Goal: Transaction & Acquisition: Book appointment/travel/reservation

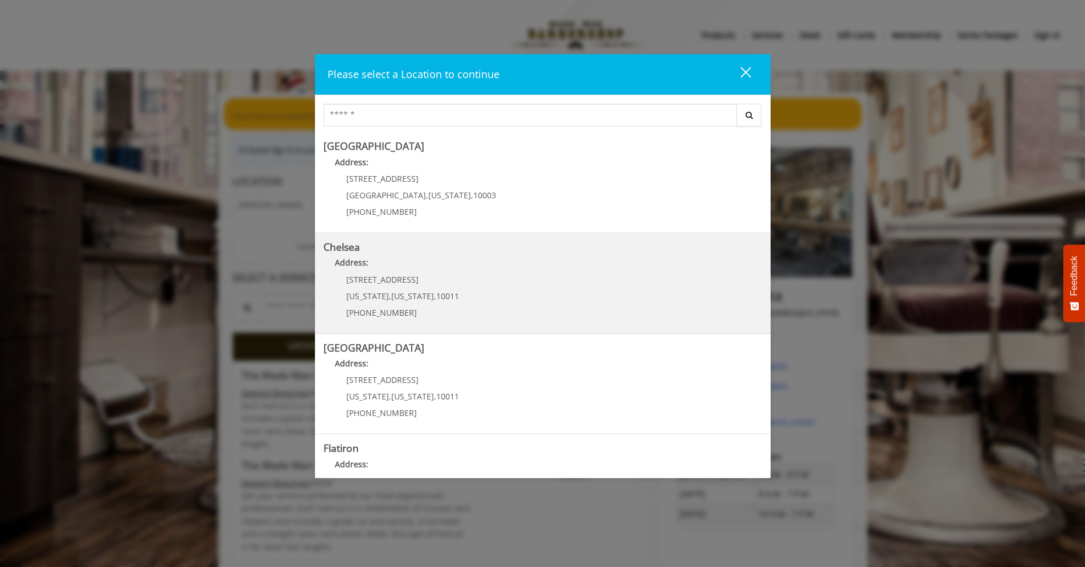
click at [363, 288] on div "[STREET_ADDRESS][US_STATE][US_STATE] (917) 639-3902" at bounding box center [394, 300] width 141 height 50
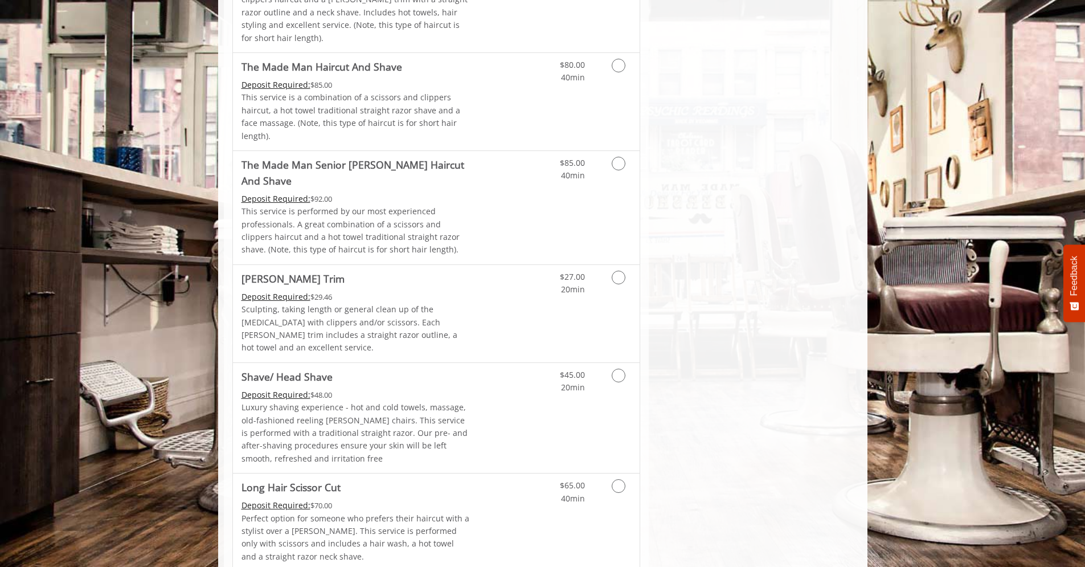
scroll to position [1270, 0]
click at [616, 270] on icon "Grooming services" at bounding box center [619, 277] width 14 height 14
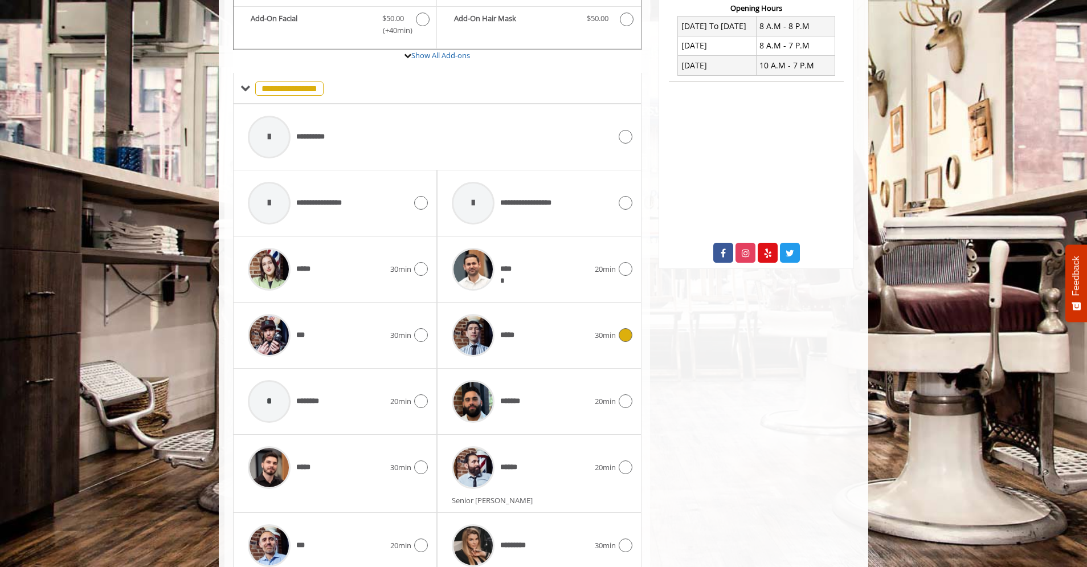
scroll to position [487, 0]
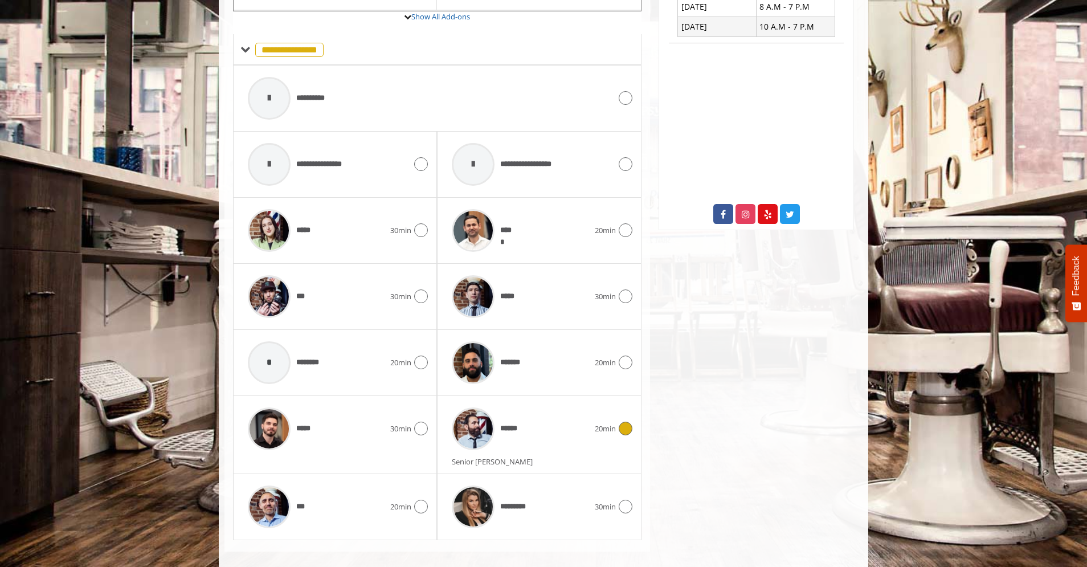
click at [625, 422] on icon at bounding box center [626, 429] width 14 height 14
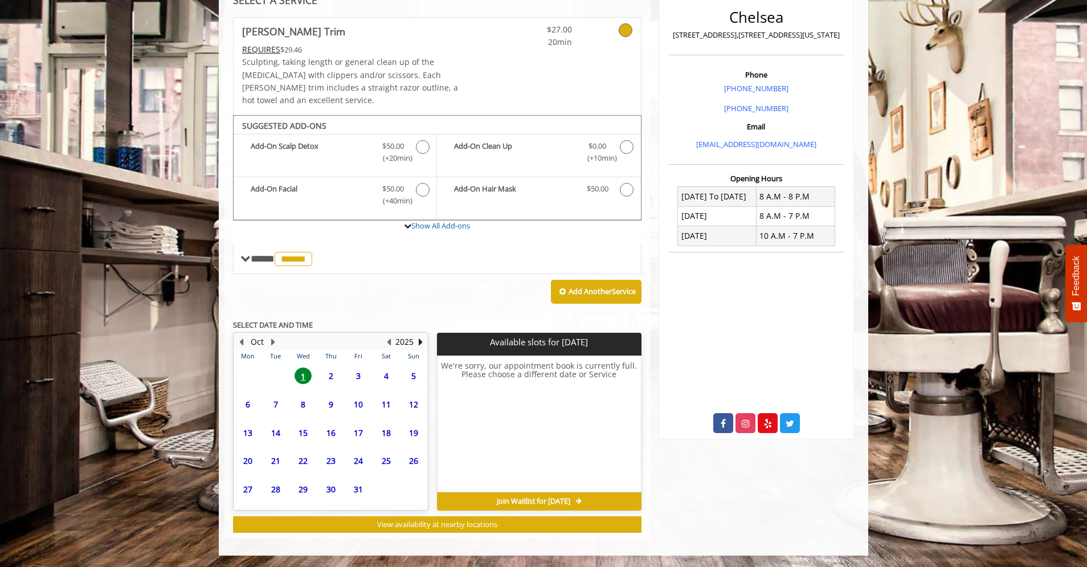
scroll to position [265, 0]
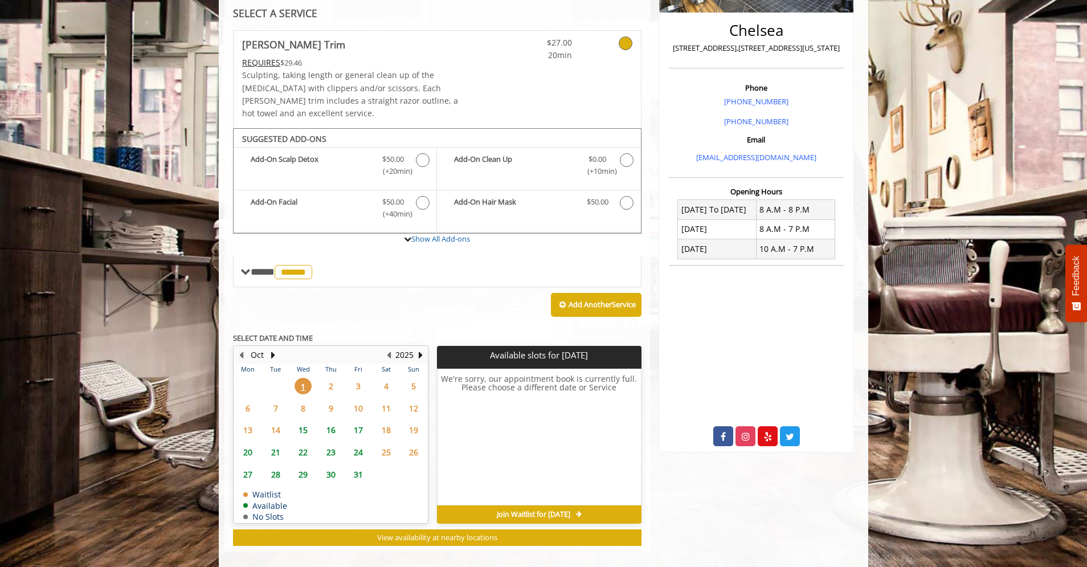
click at [330, 378] on span "2" at bounding box center [331, 386] width 17 height 17
click at [358, 378] on span "3" at bounding box center [358, 386] width 17 height 17
click at [390, 378] on span "4" at bounding box center [386, 386] width 17 height 17
click at [417, 378] on span "5" at bounding box center [413, 386] width 17 height 17
click at [278, 422] on span "14" at bounding box center [275, 430] width 17 height 17
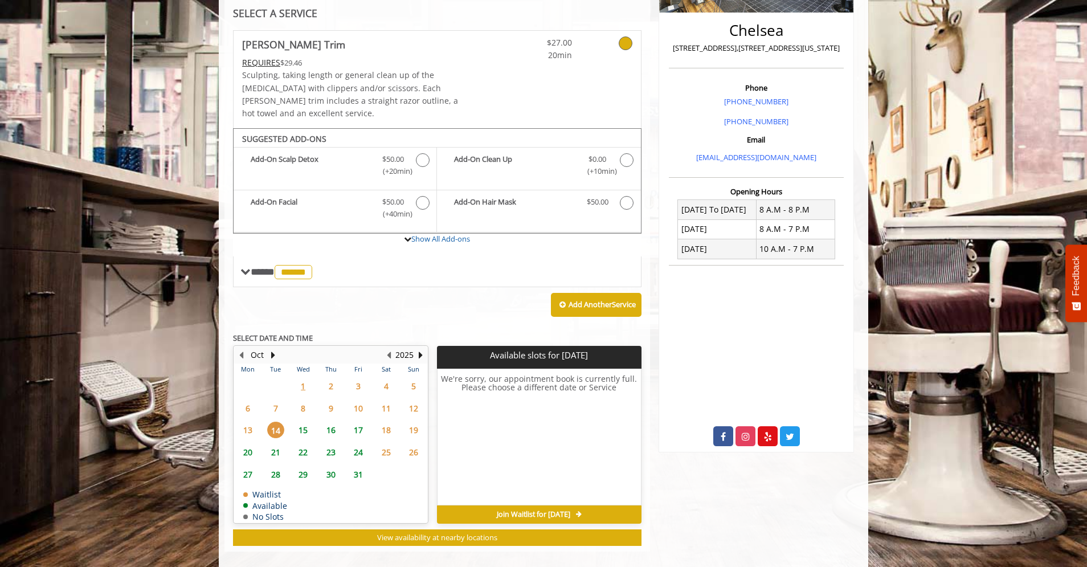
click at [308, 422] on span "15" at bounding box center [303, 430] width 17 height 17
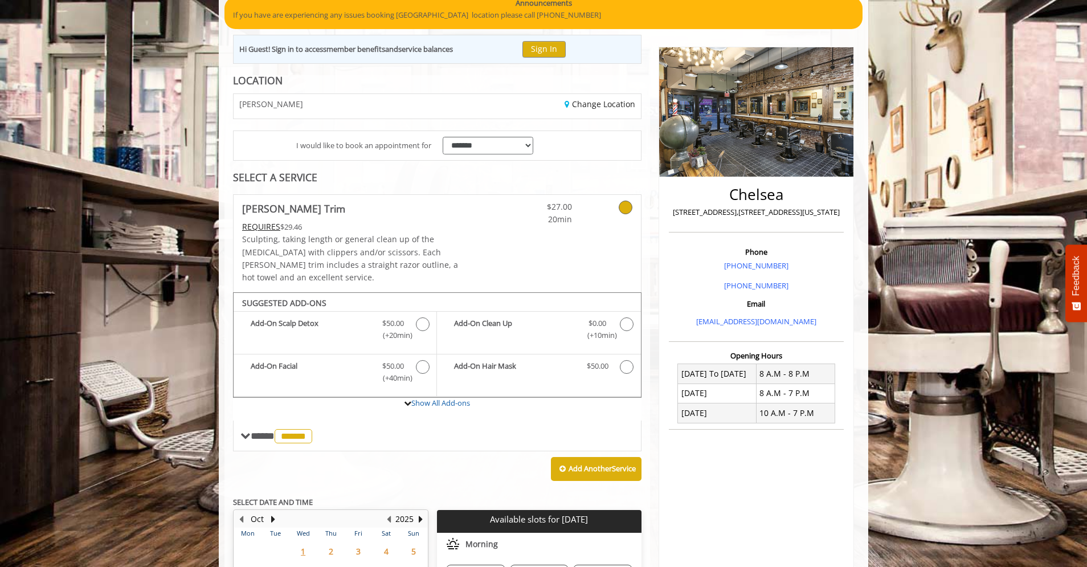
scroll to position [0, 0]
